Goal: Task Accomplishment & Management: Use online tool/utility

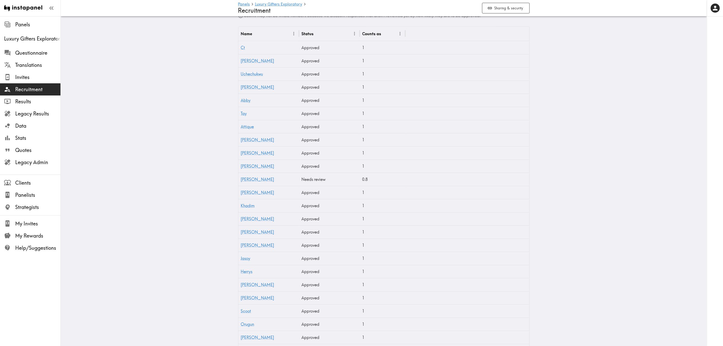
scroll to position [190, 0]
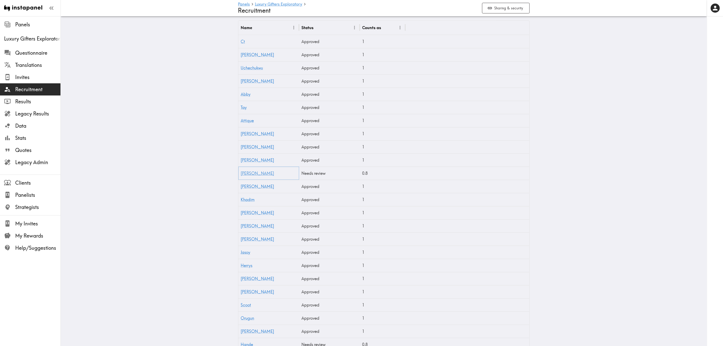
click at [243, 172] on link "[PERSON_NAME]" at bounding box center [257, 173] width 33 height 5
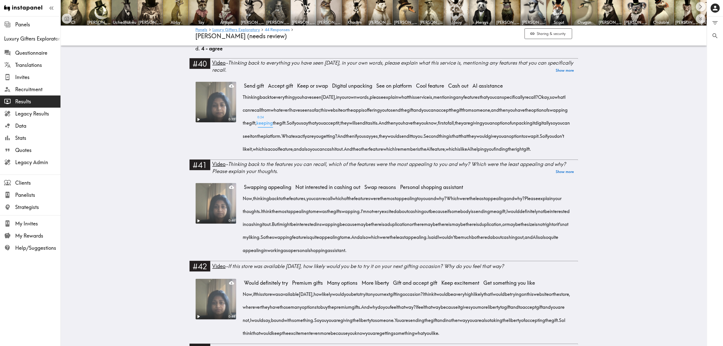
scroll to position [1758, 0]
